Goal: Task Accomplishment & Management: Manage account settings

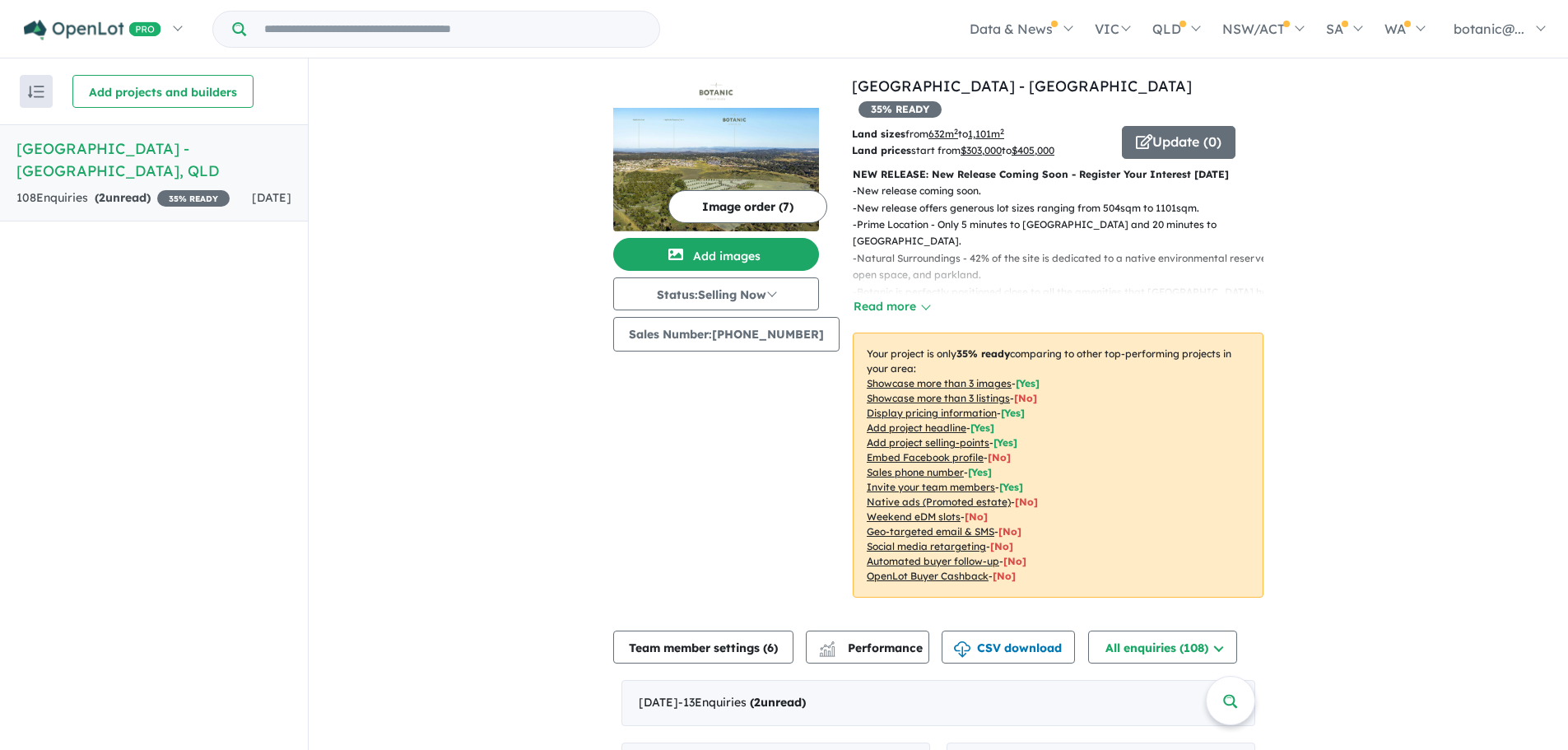
scroll to position [494, 0]
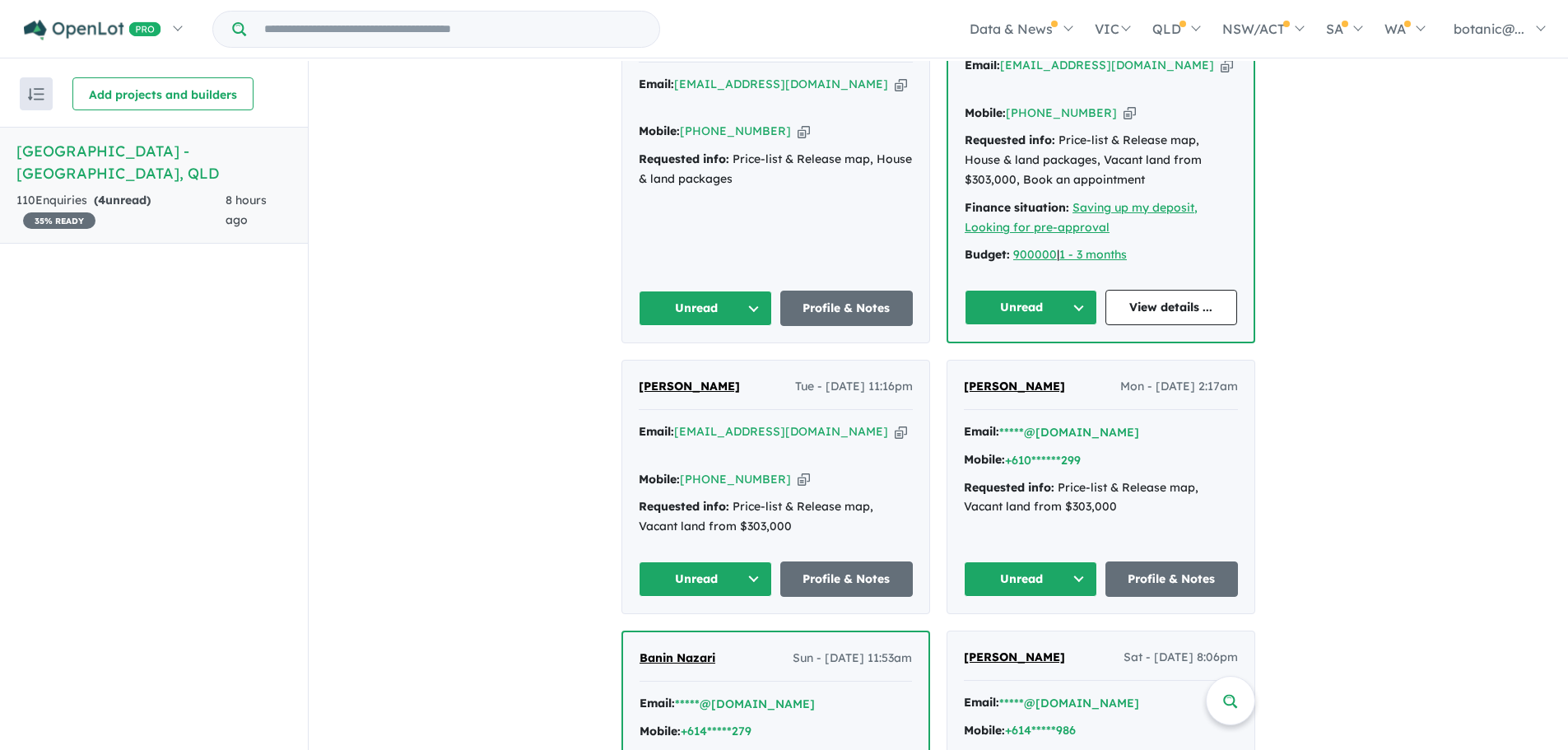
scroll to position [658, 0]
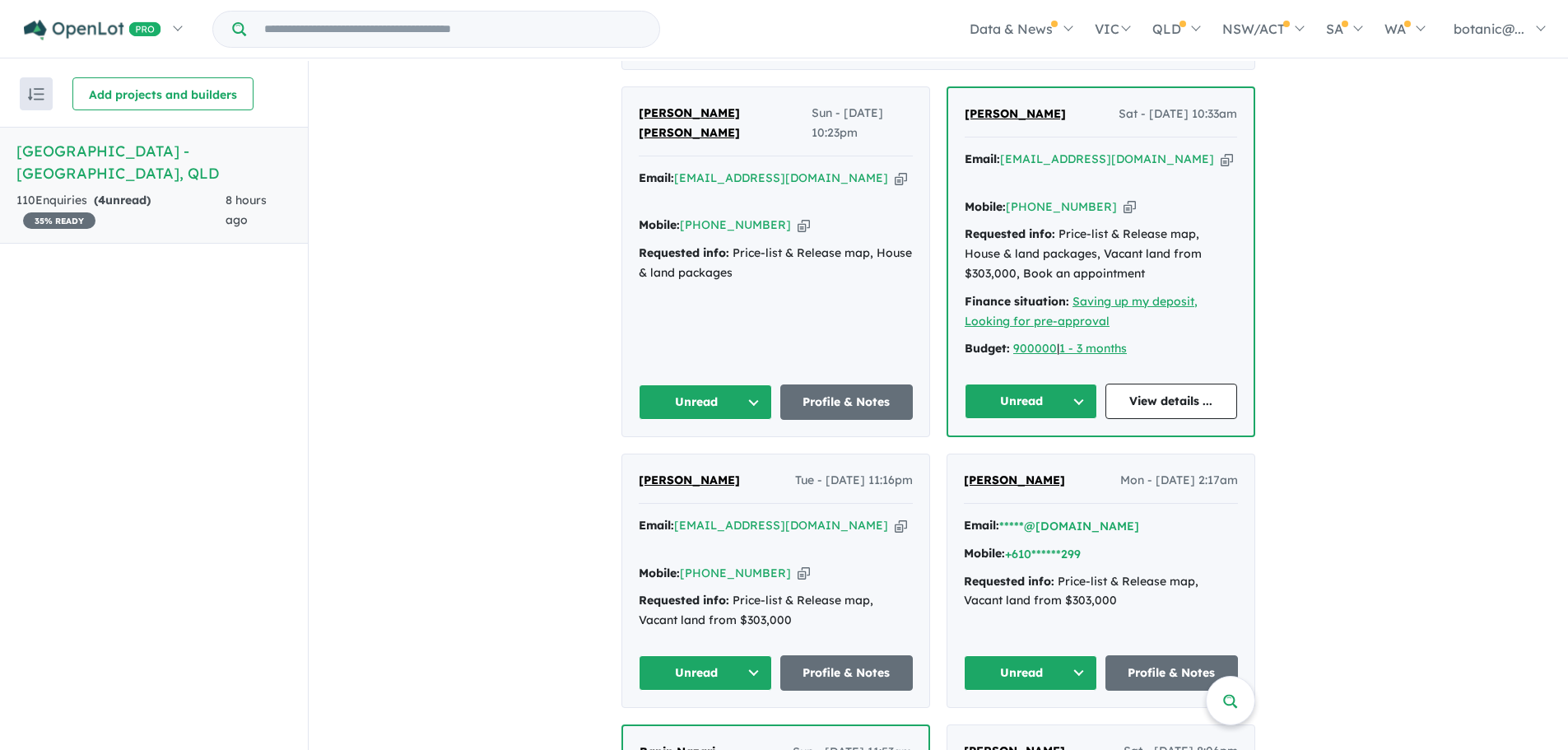
click at [991, 473] on span "[PERSON_NAME]" at bounding box center [1014, 480] width 101 height 14
click at [662, 473] on span "Inad Alshamo" at bounding box center [689, 480] width 101 height 14
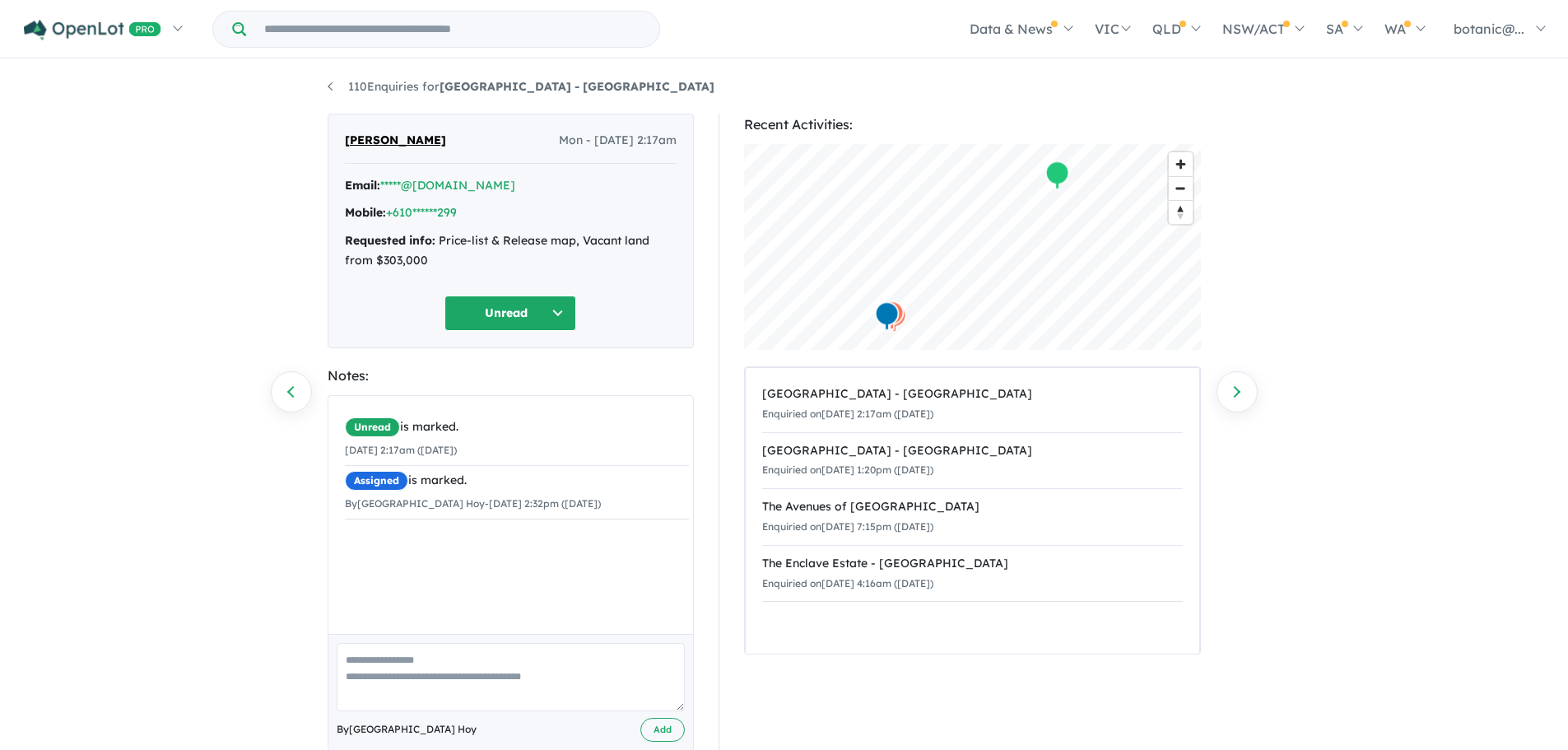
click at [565, 321] on button "Unread" at bounding box center [510, 313] width 132 height 36
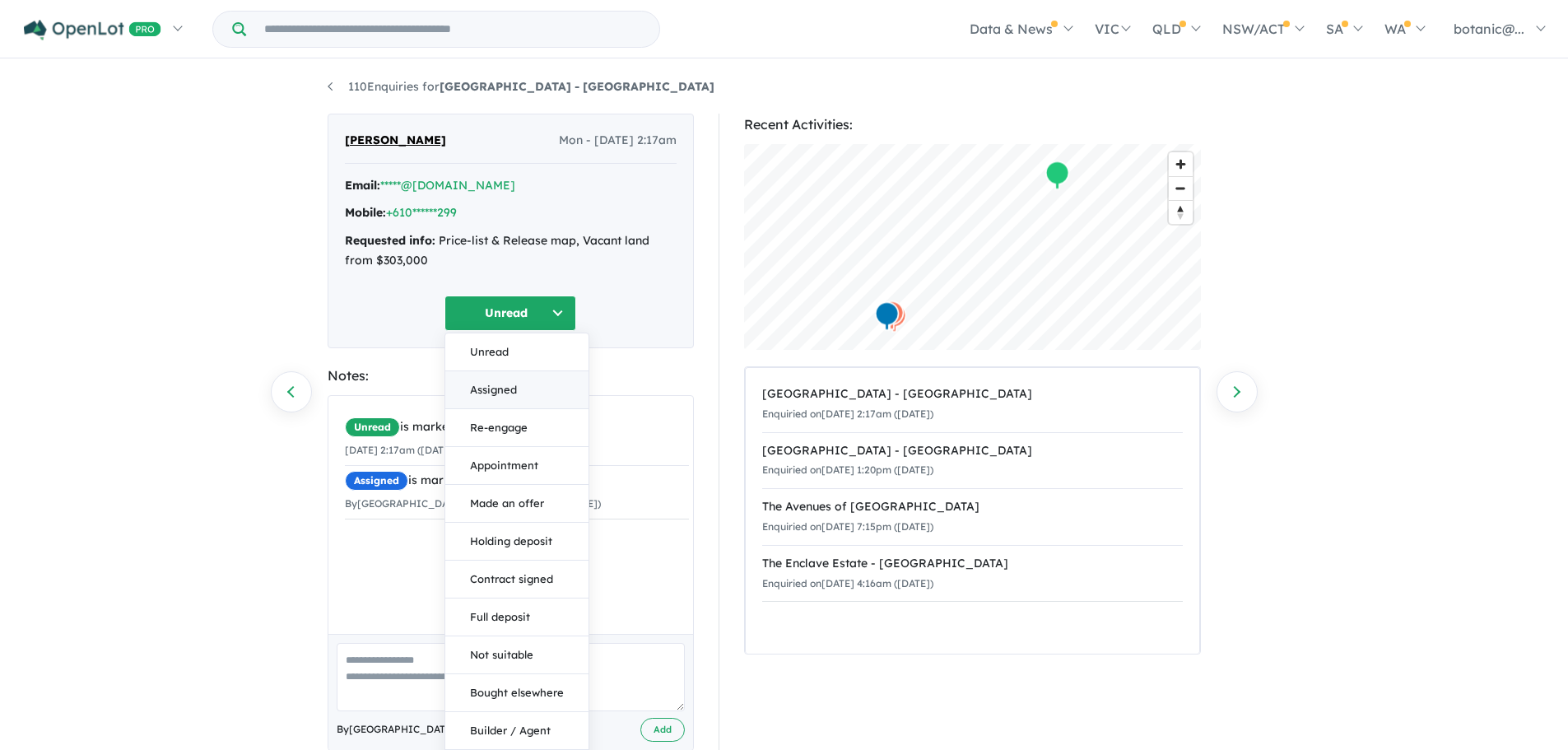
click at [519, 391] on button "Assigned" at bounding box center [517, 390] width 143 height 38
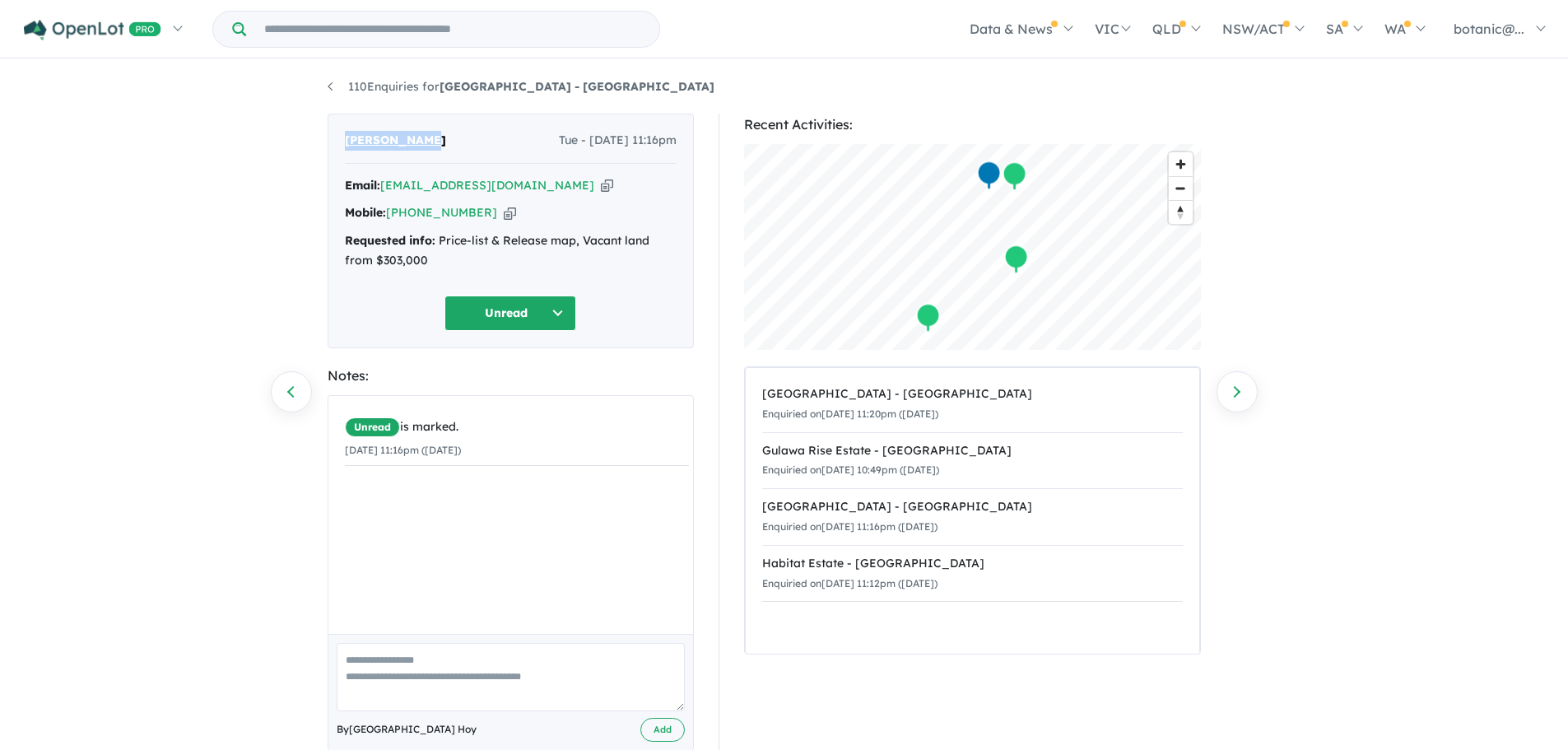
drag, startPoint x: 438, startPoint y: 143, endPoint x: 341, endPoint y: 148, distance: 97.1
click at [341, 148] on div "Inad Alshamo Tue - 23/09/2025, 11:16pm Email: inadalshamo5@gmail.com Copied! Mo…" at bounding box center [510, 231] width 366 height 235
copy span "[PERSON_NAME]"
click at [601, 190] on icon "button" at bounding box center [607, 185] width 13 height 17
copy span "Inad Alshamo"
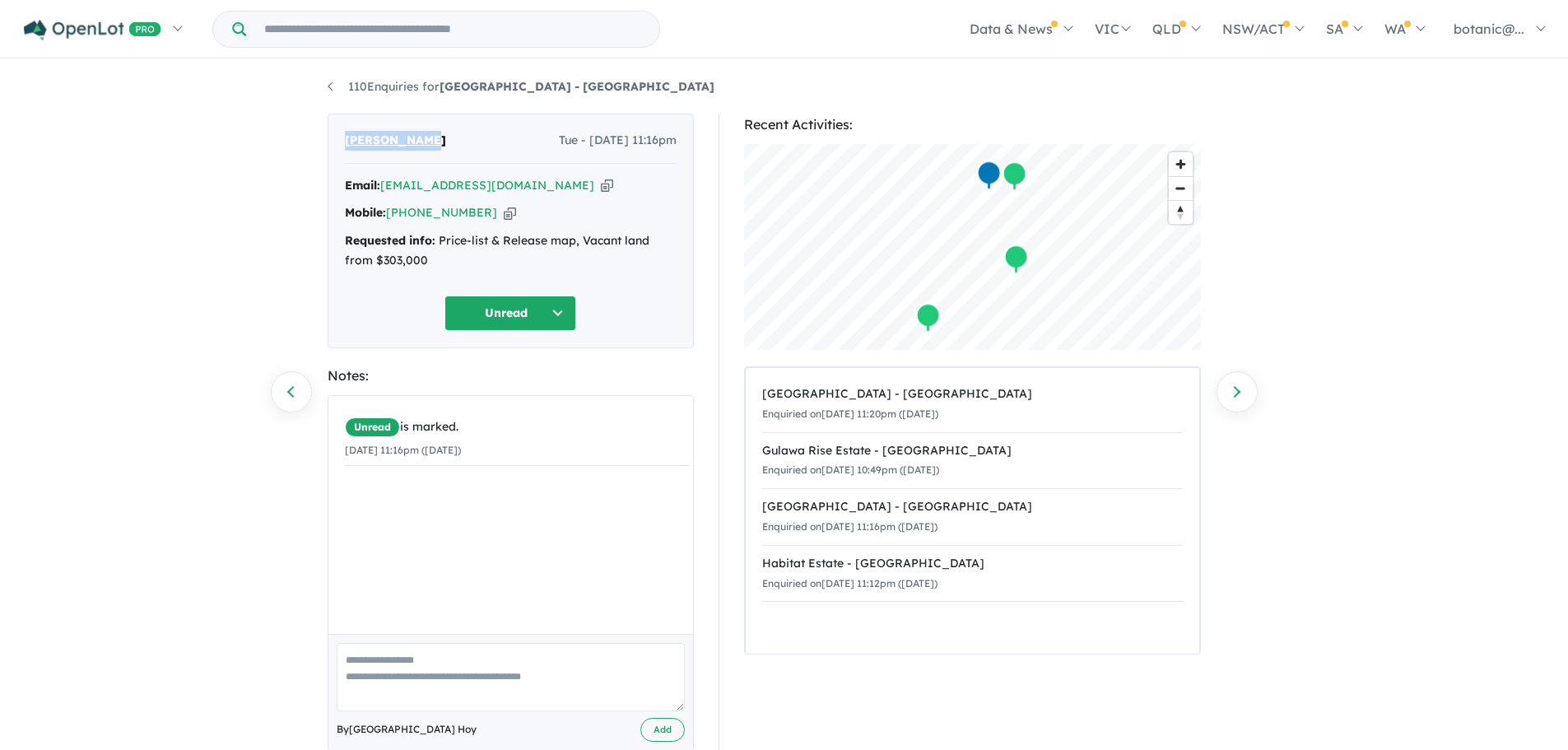
click at [503, 213] on icon "button" at bounding box center [509, 213] width 13 height 17
copy span "Inad Alshamo"
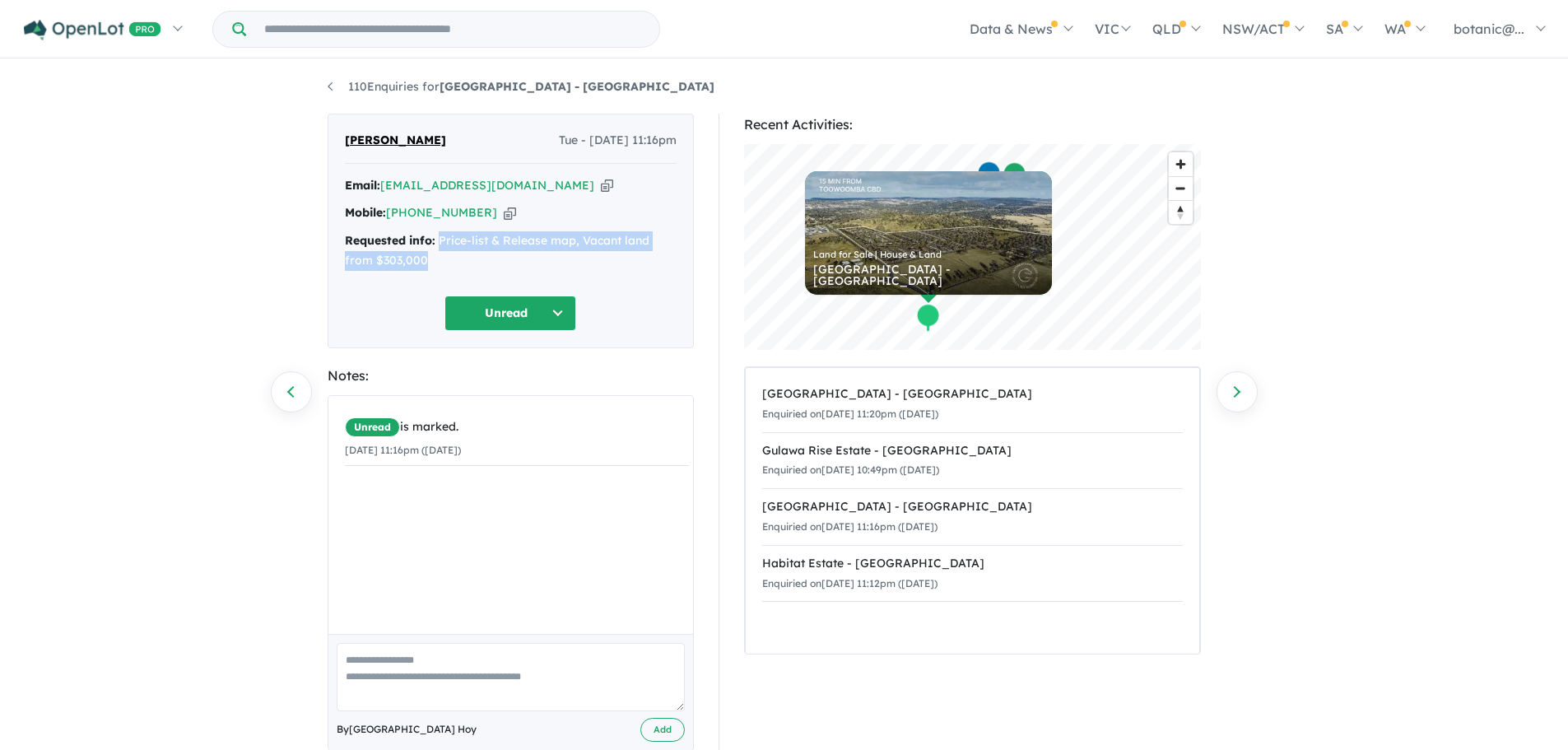
drag, startPoint x: 437, startPoint y: 240, endPoint x: 524, endPoint y: 261, distance: 89.5
click at [524, 261] on div "Requested info: Price-list & Release map, Vacant land from $303,000" at bounding box center [511, 251] width 332 height 39
copy div "Price-list & Release map, Vacant land from $303,000"
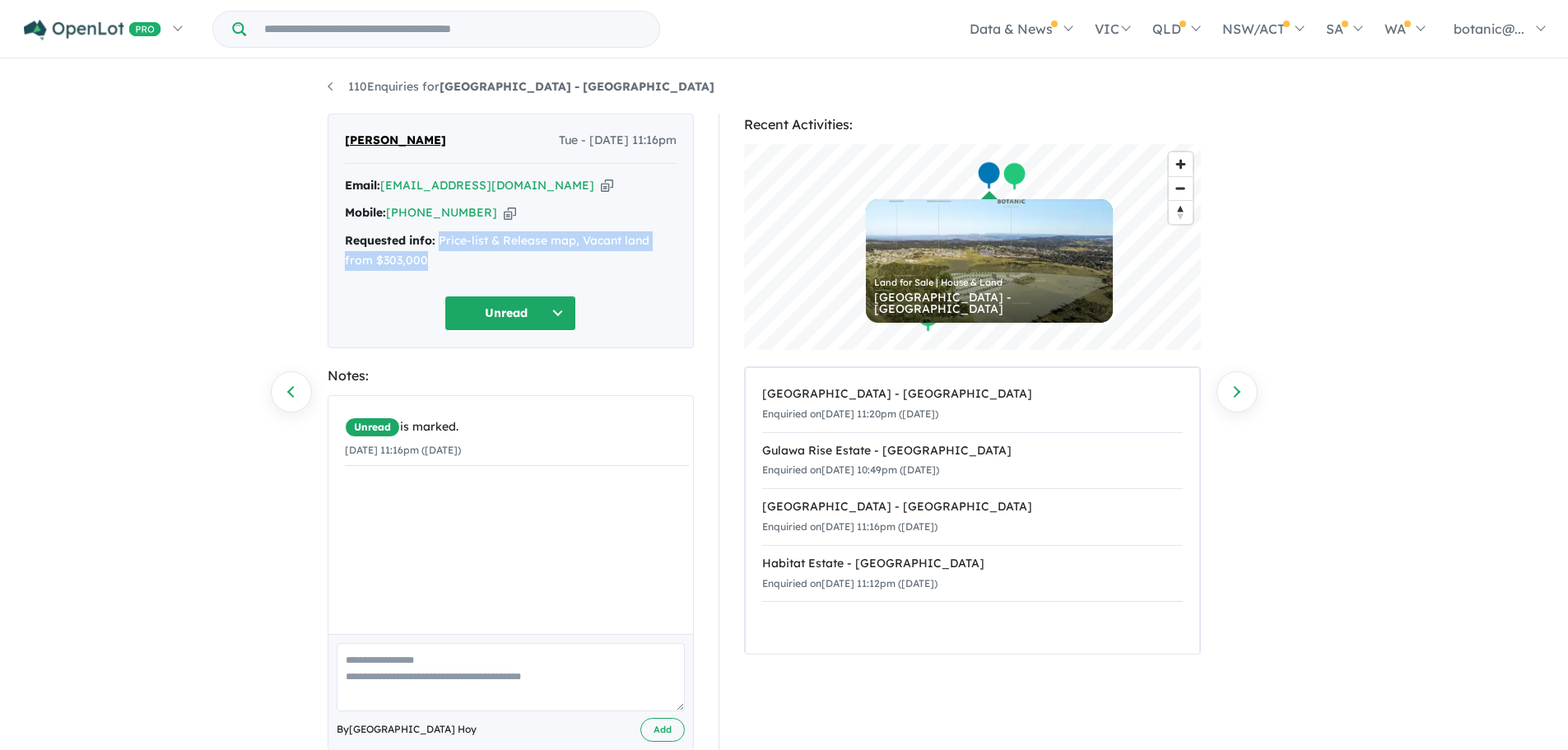
click at [566, 313] on button "Unread" at bounding box center [510, 313] width 132 height 36
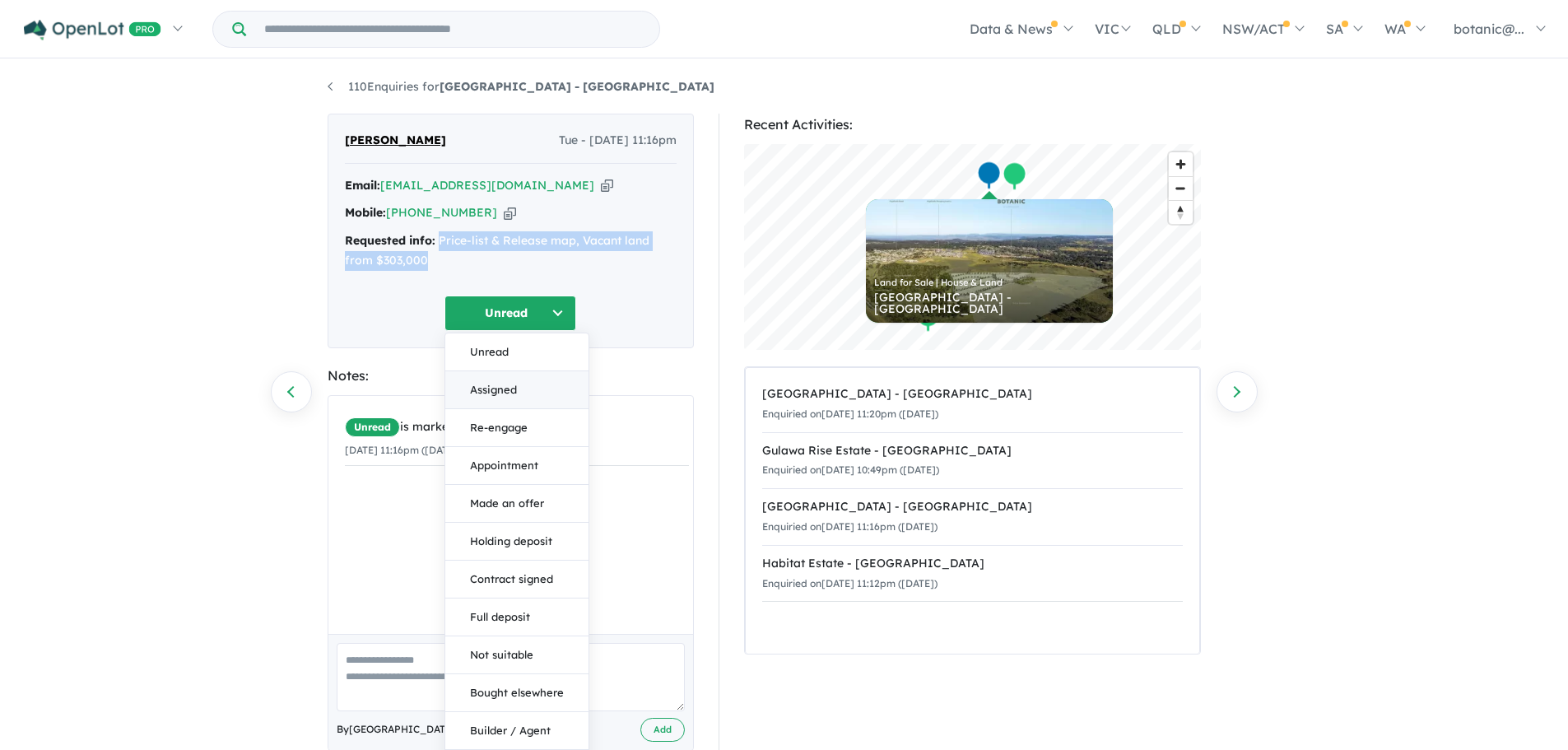
click at [555, 400] on button "Assigned" at bounding box center [517, 390] width 143 height 38
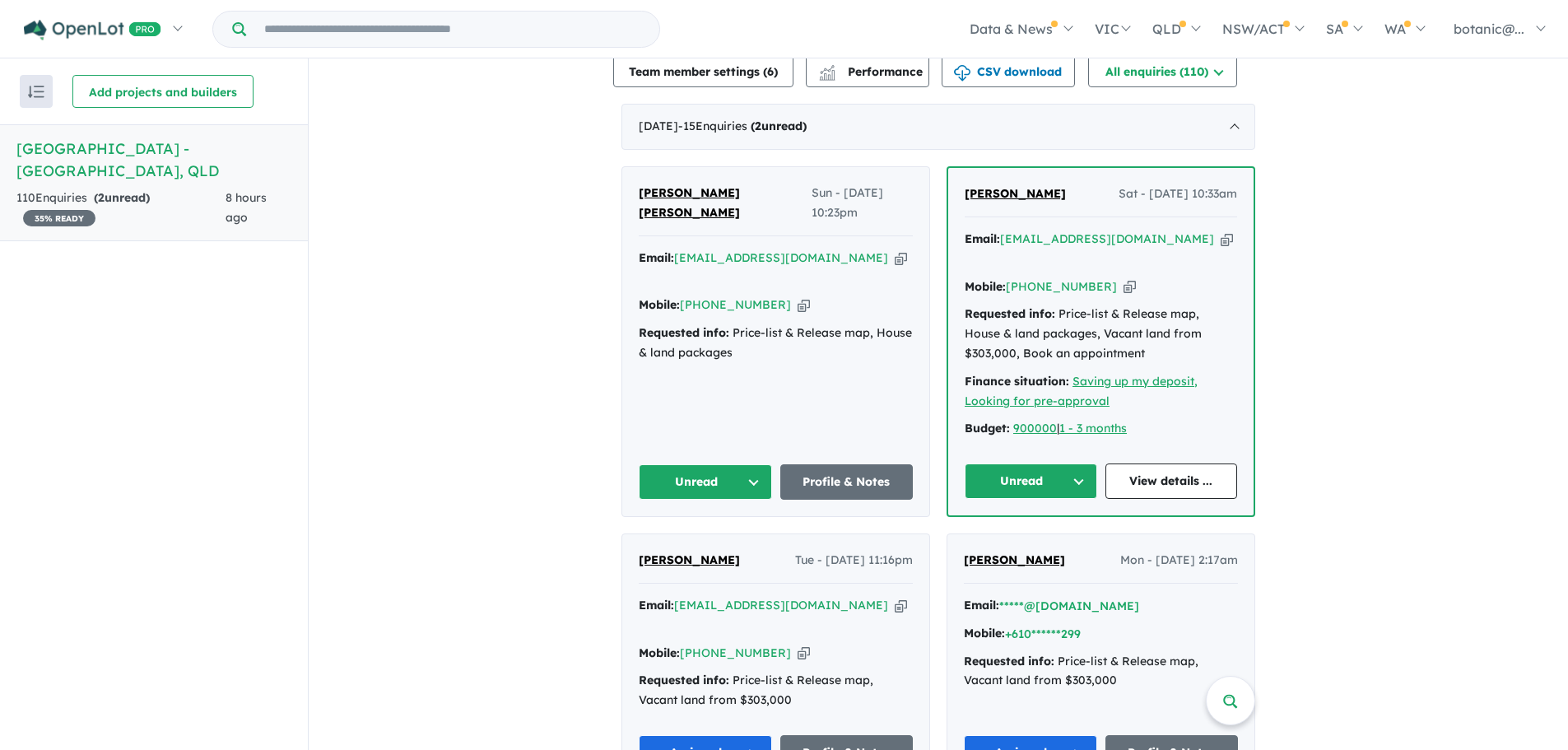
scroll to position [494, 0]
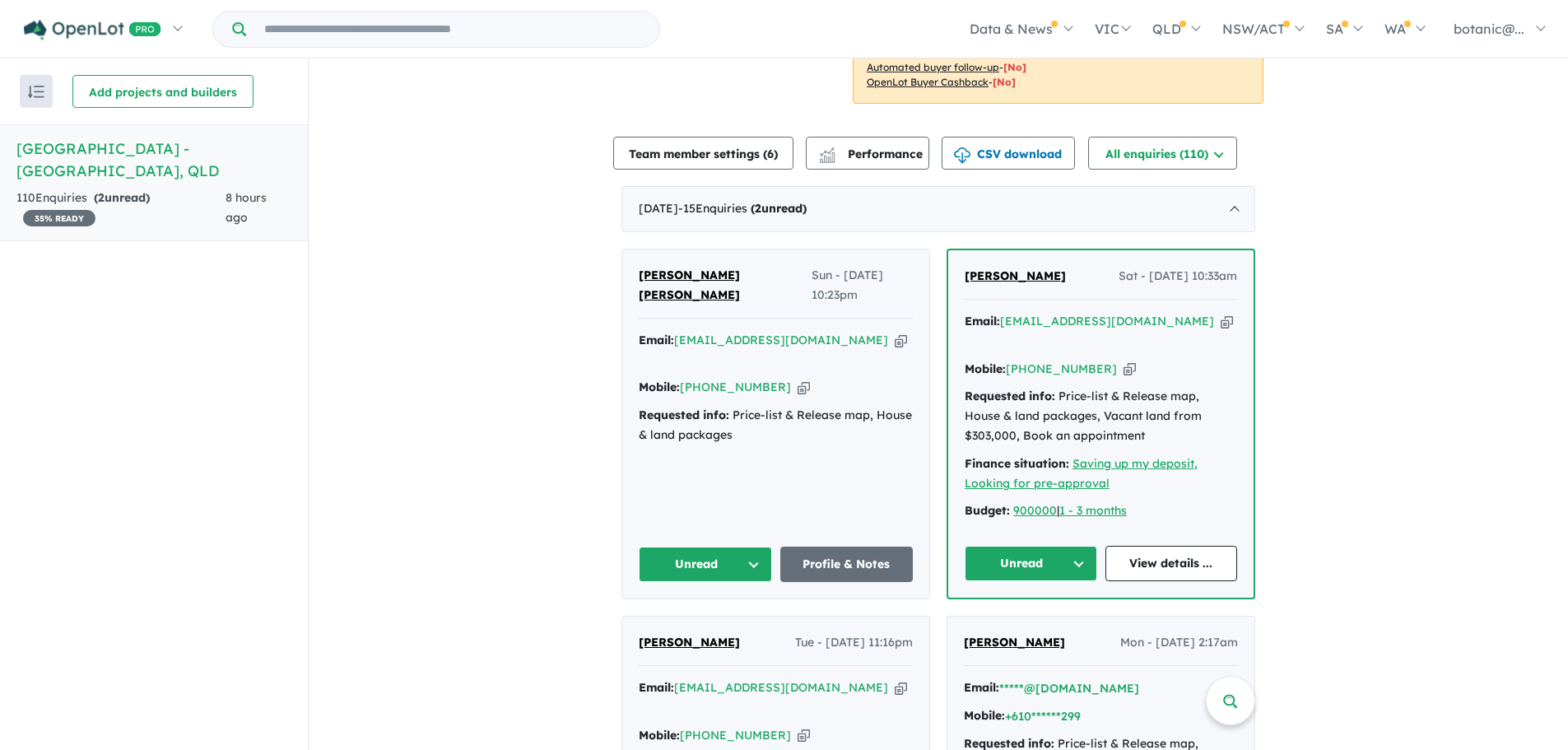
click at [1076, 546] on button "Unread" at bounding box center [1031, 564] width 133 height 36
click at [1049, 622] on button "Assigned" at bounding box center [1037, 640] width 143 height 38
click at [682, 268] on span "[PERSON_NAME] [PERSON_NAME]" at bounding box center [689, 285] width 101 height 35
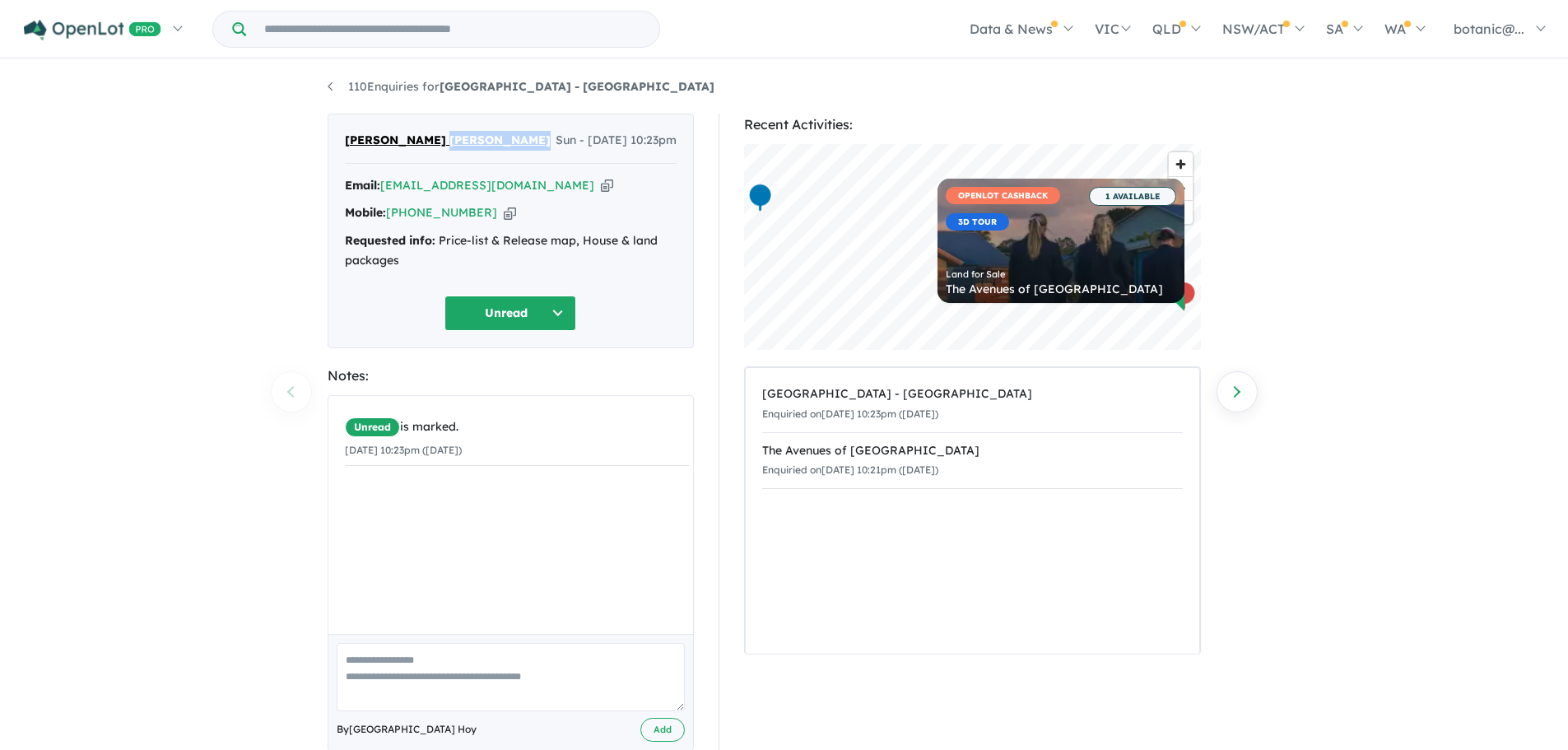
drag, startPoint x: 512, startPoint y: 141, endPoint x: 426, endPoint y: 139, distance: 86.0
click at [426, 139] on div "Harjeet singh Harjeet singh Sun - 28/09/2025, 10:23pm" at bounding box center [511, 147] width 332 height 33
copy span "Harjeet singh"
click at [601, 184] on icon "button" at bounding box center [607, 185] width 13 height 17
copy span "Harjeet singh"
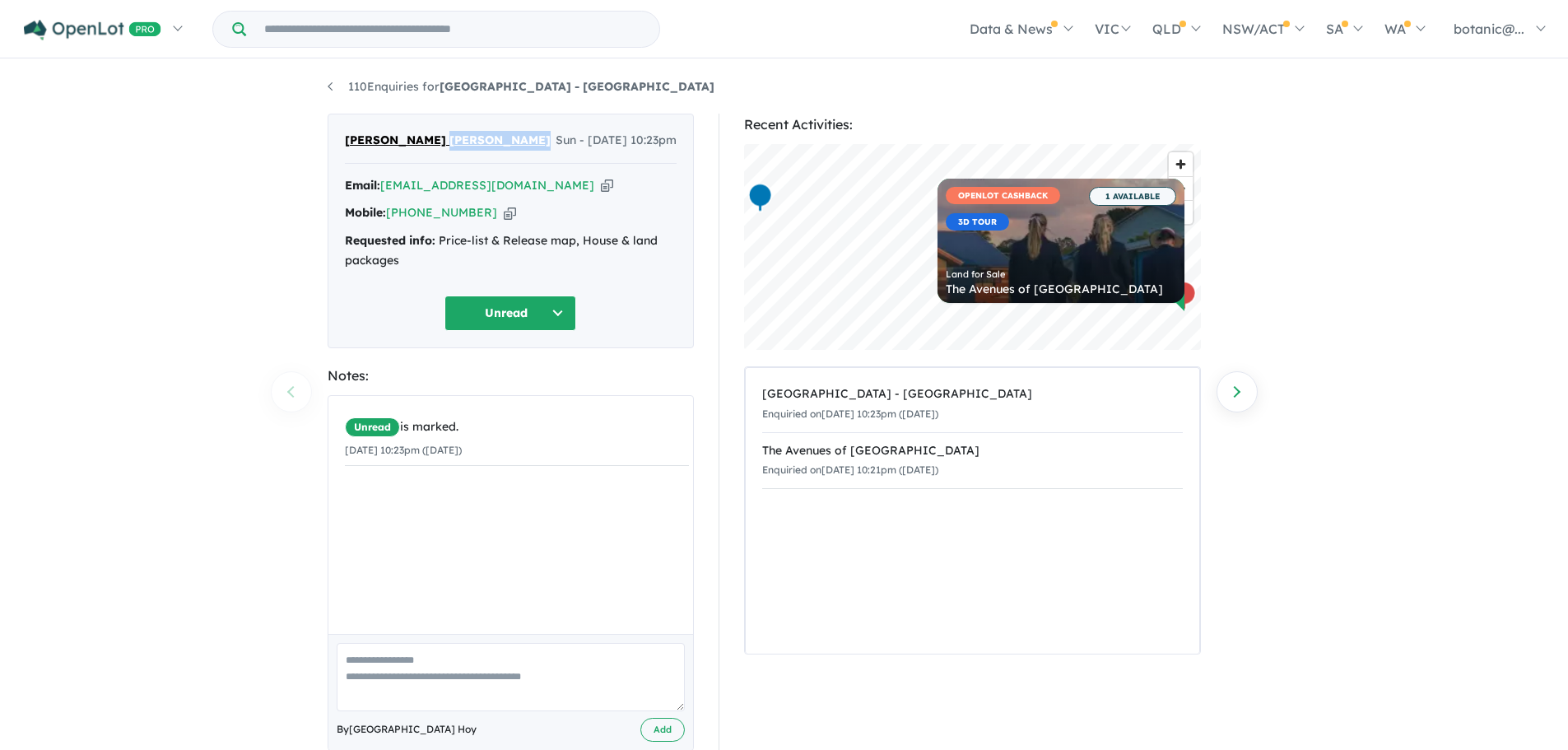
click at [503, 212] on icon "button" at bounding box center [509, 213] width 13 height 17
copy span "Harjeet singh"
drag, startPoint x: 438, startPoint y: 234, endPoint x: 467, endPoint y: 259, distance: 38.3
click at [467, 259] on div "Requested info: Price-list & Release map, House & land packages" at bounding box center [511, 251] width 332 height 39
copy div "Price-list & Release map, House & land packages"
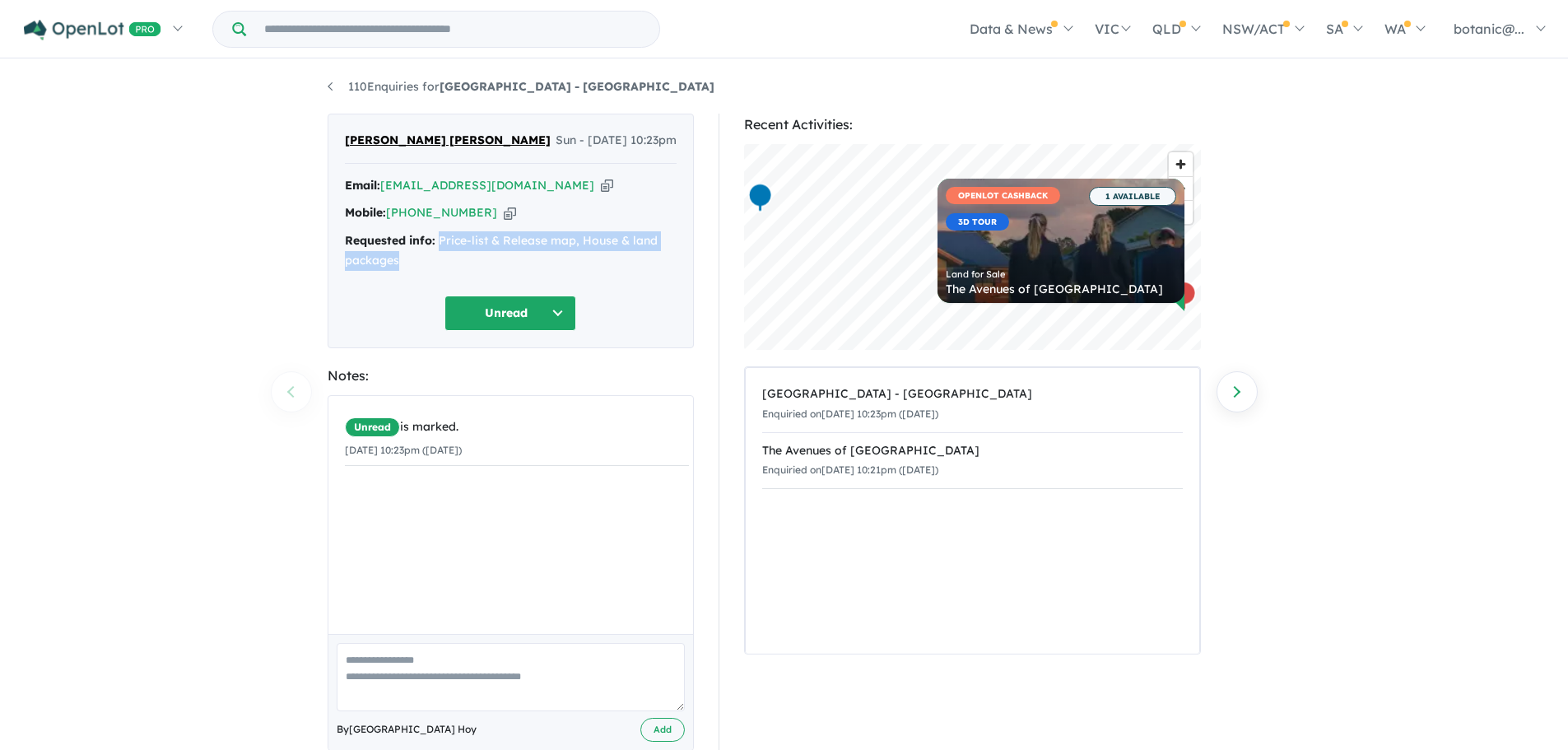
click at [565, 310] on button "Unread" at bounding box center [510, 313] width 132 height 36
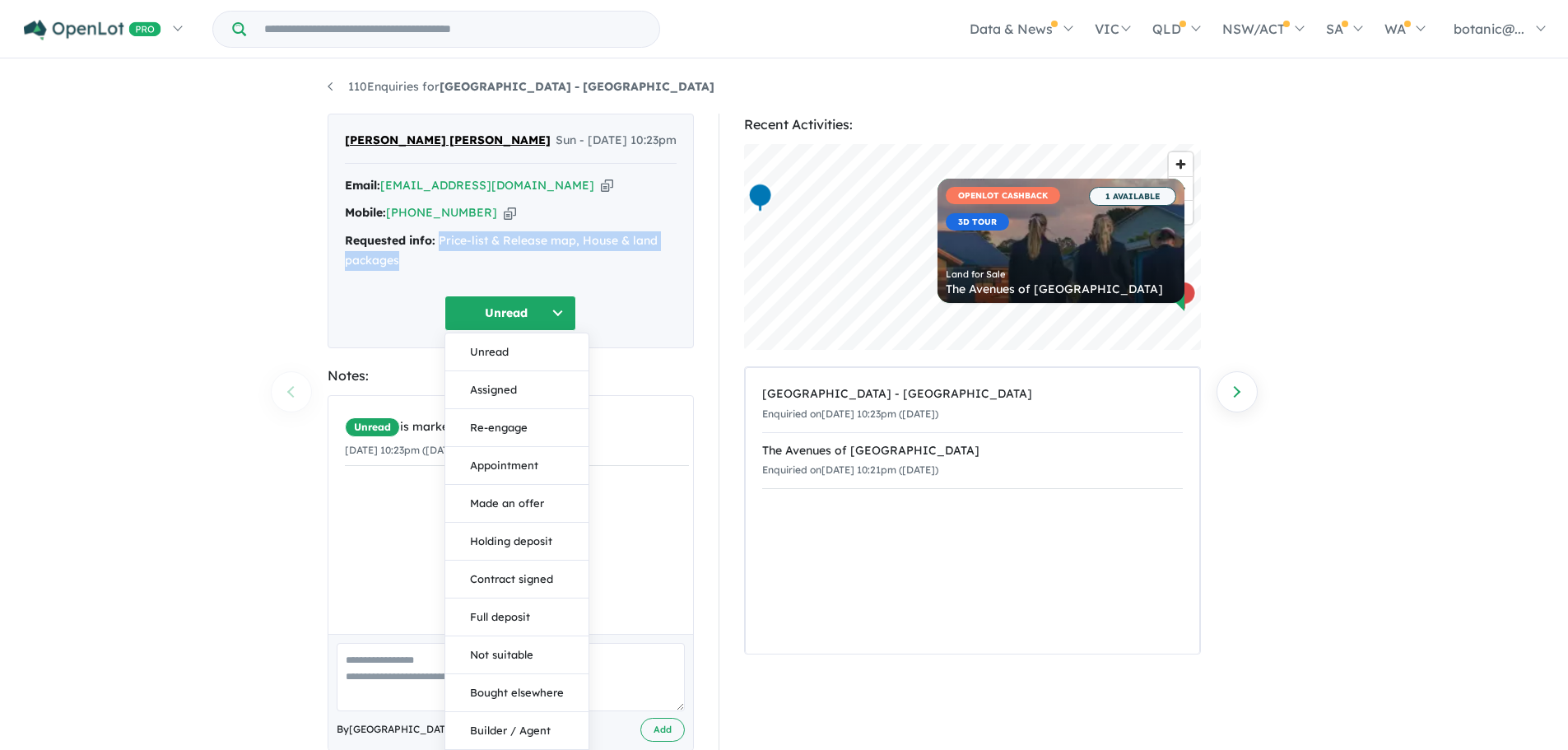
click at [533, 399] on button "Assigned" at bounding box center [517, 390] width 143 height 38
